Goal: Task Accomplishment & Management: Manage account settings

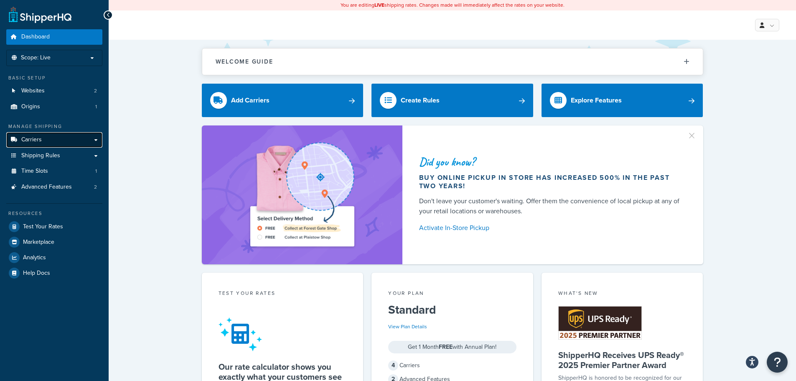
click at [62, 137] on link "Carriers" at bounding box center [54, 139] width 96 height 15
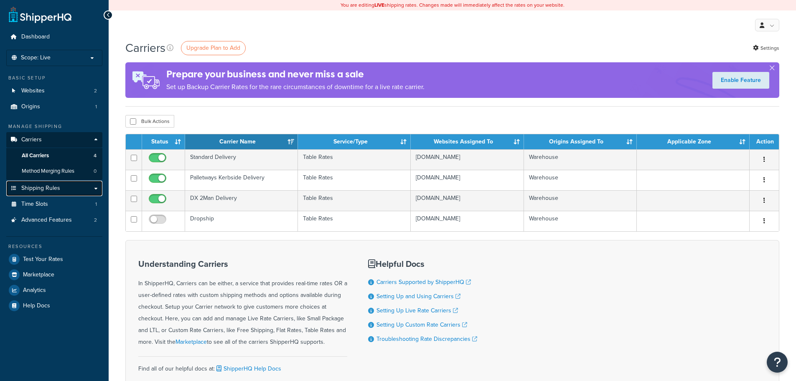
click at [65, 181] on link "Shipping Rules" at bounding box center [54, 188] width 96 height 15
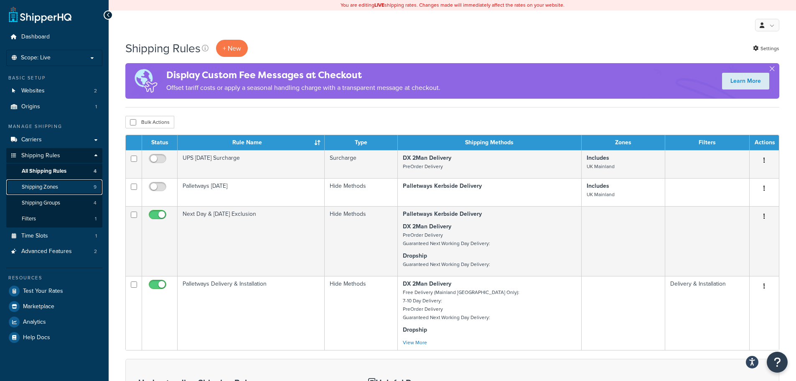
click at [62, 188] on link "Shipping Zones 9" at bounding box center [54, 186] width 96 height 15
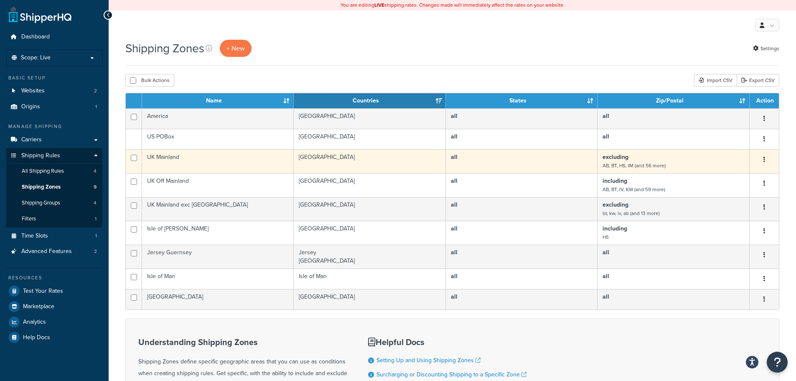
click at [672, 158] on td "excluding AB, BT, HS, IM (and 56 more)" at bounding box center [674, 161] width 152 height 24
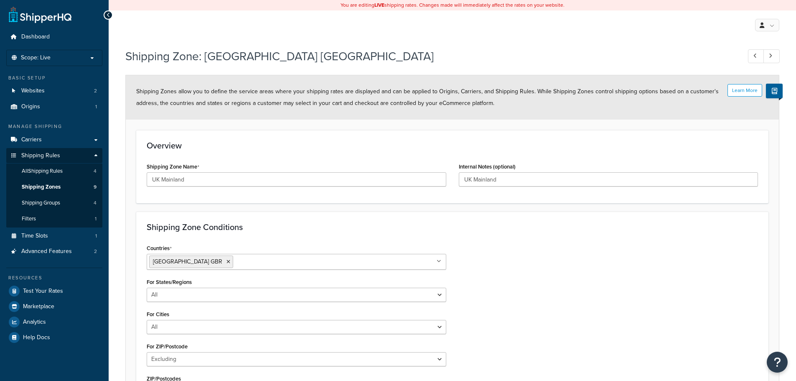
select select "excluding"
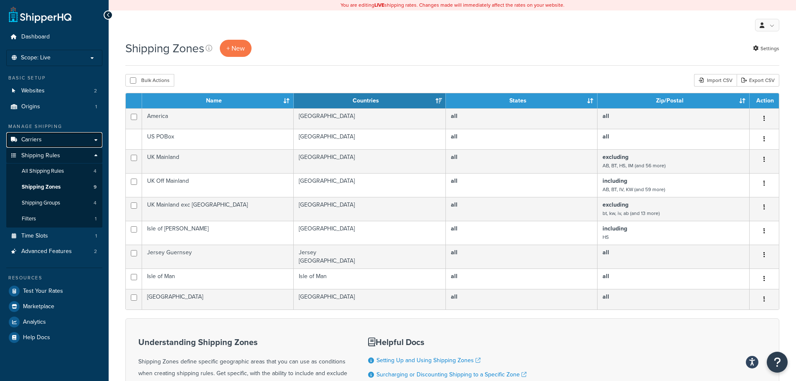
click at [70, 141] on link "Carriers" at bounding box center [54, 139] width 96 height 15
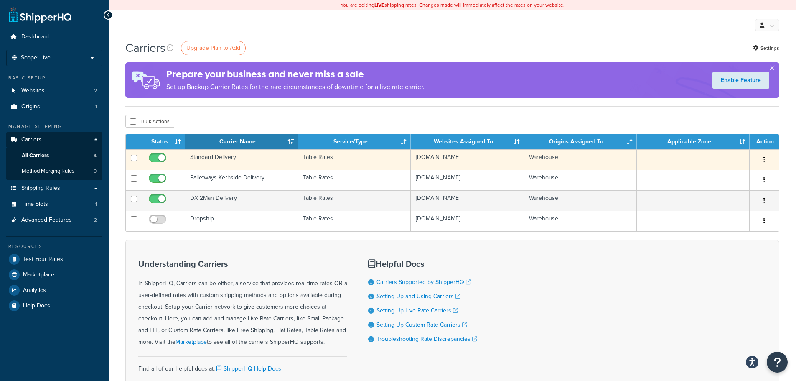
click at [203, 158] on td "Standard Delivery" at bounding box center [241, 159] width 113 height 20
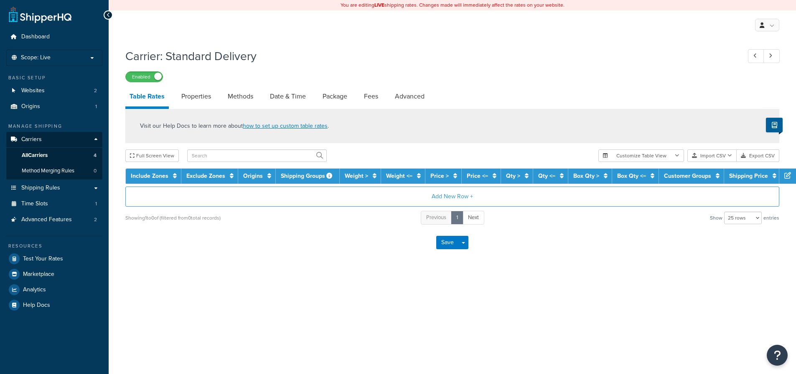
select select "25"
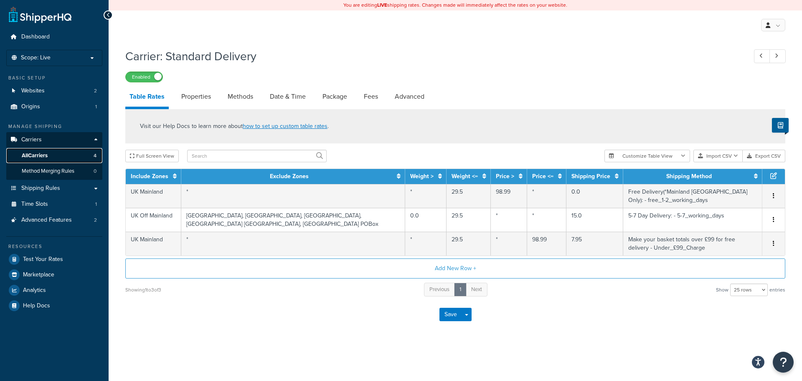
click at [66, 153] on link "All Carriers 4" at bounding box center [54, 155] width 96 height 15
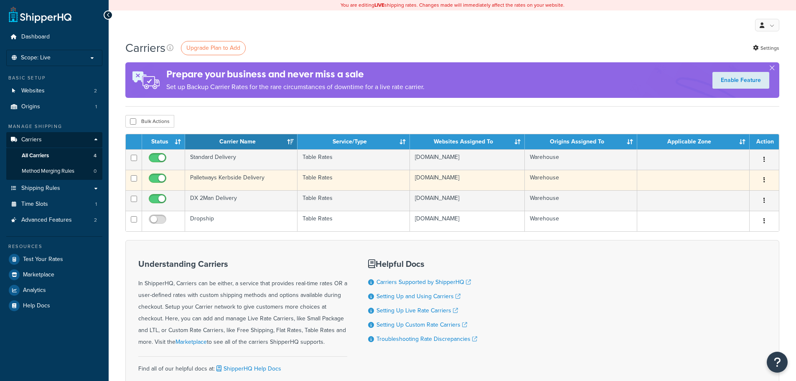
click at [254, 178] on td "Palletways Kerbside Delivery" at bounding box center [241, 180] width 112 height 20
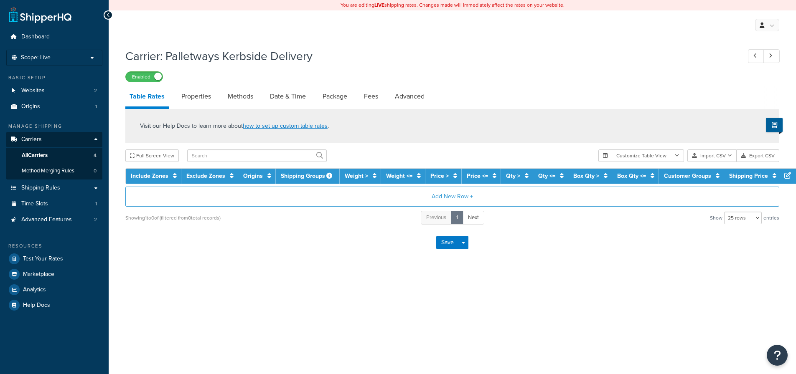
select select "25"
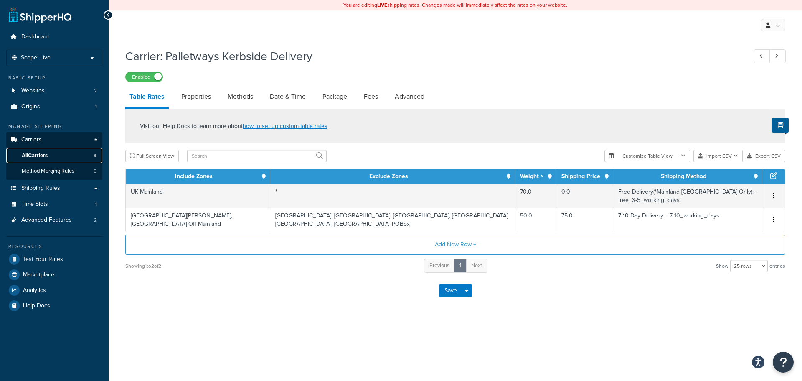
click at [75, 155] on link "All Carriers 4" at bounding box center [54, 155] width 96 height 15
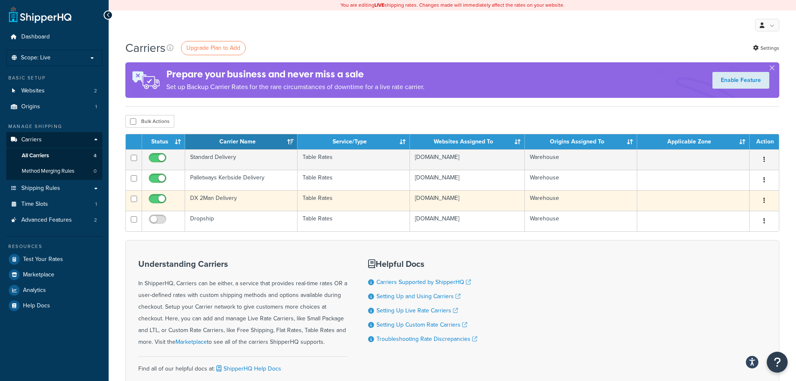
click at [275, 201] on td "DX 2Man Delivery" at bounding box center [241, 200] width 112 height 20
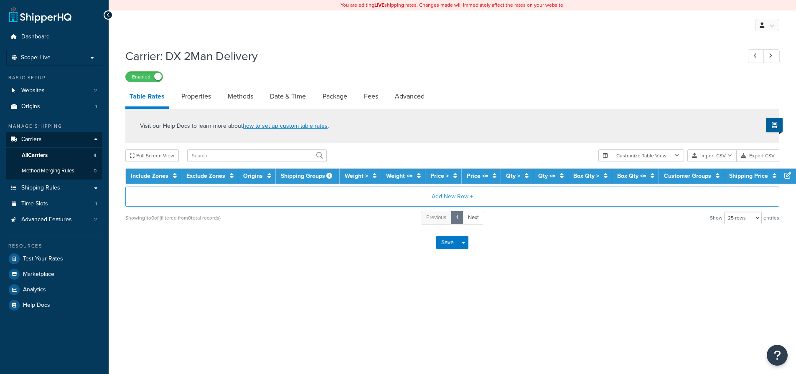
select select "25"
